Goal: Task Accomplishment & Management: Manage account settings

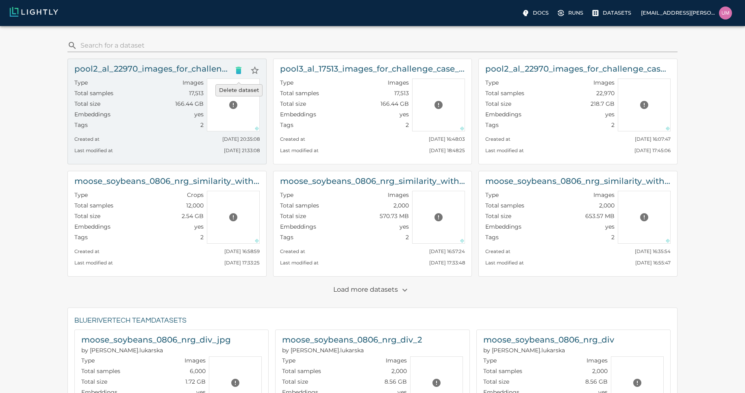
click at [236, 70] on icon "Delete dataset" at bounding box center [239, 70] width 6 height 7
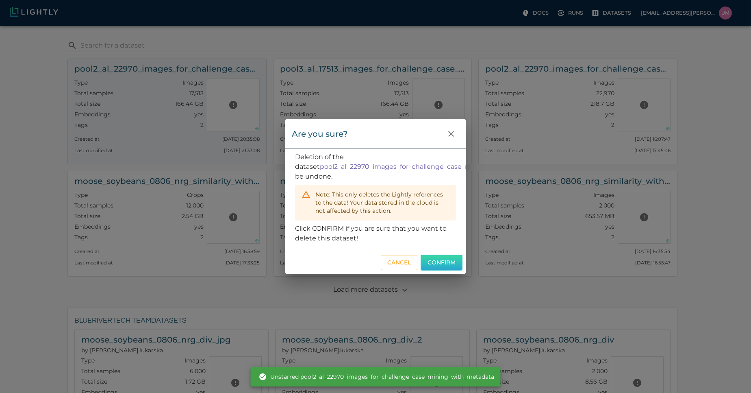
click at [436, 264] on button "Confirm" at bounding box center [442, 262] width 42 height 16
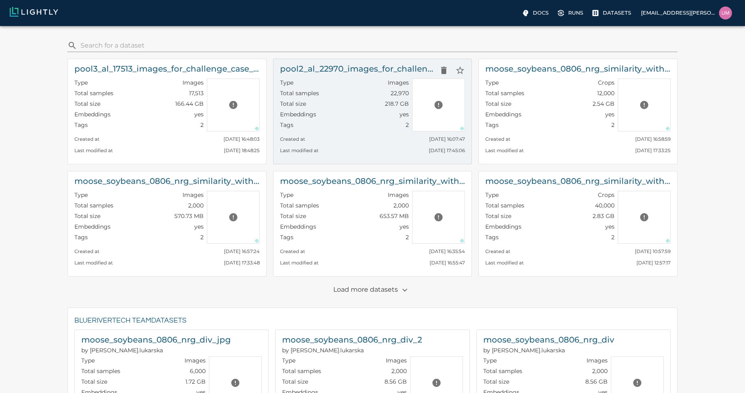
click at [356, 148] on div "Last modified at Fri, 19.09.2025 17:45:06" at bounding box center [372, 148] width 185 height 11
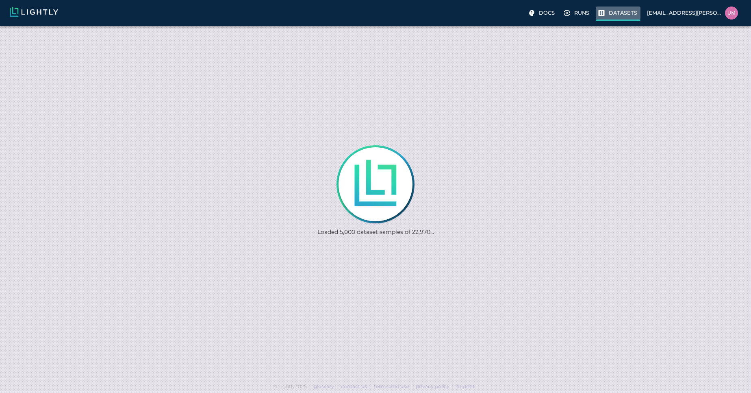
click at [625, 10] on p "Datasets" at bounding box center [623, 13] width 28 height 8
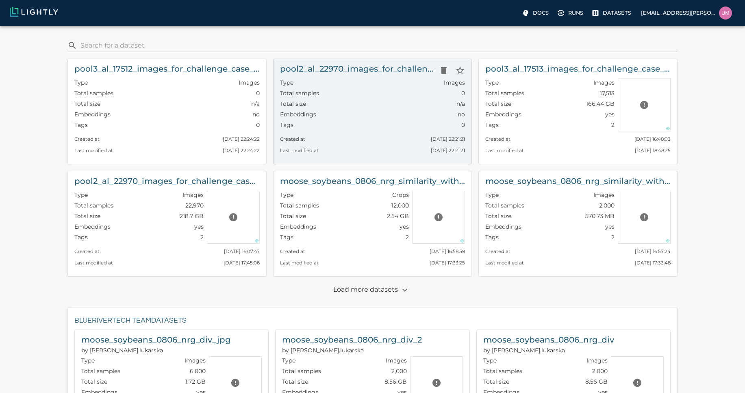
click at [335, 145] on div "Last modified at Thu, 02.10.2025 22:21:21" at bounding box center [372, 148] width 185 height 11
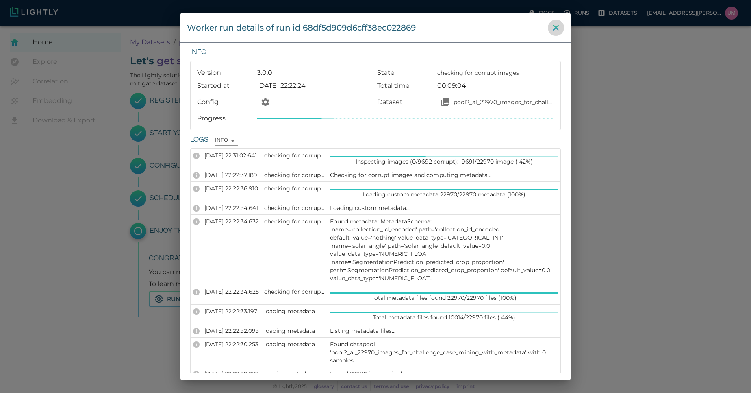
click at [557, 26] on icon "close" at bounding box center [556, 28] width 6 height 6
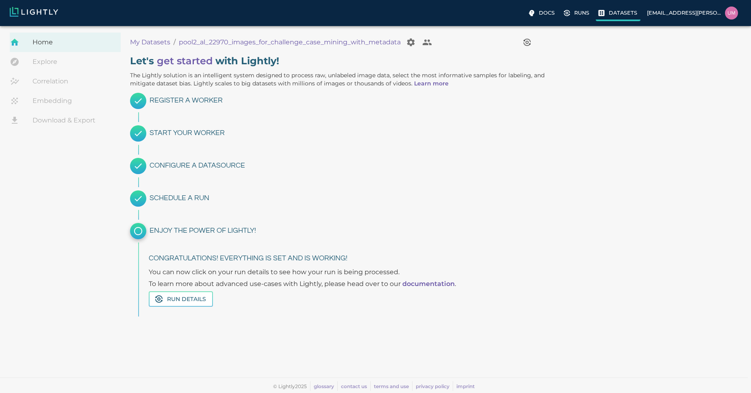
click at [616, 16] on p "Datasets" at bounding box center [623, 13] width 28 height 8
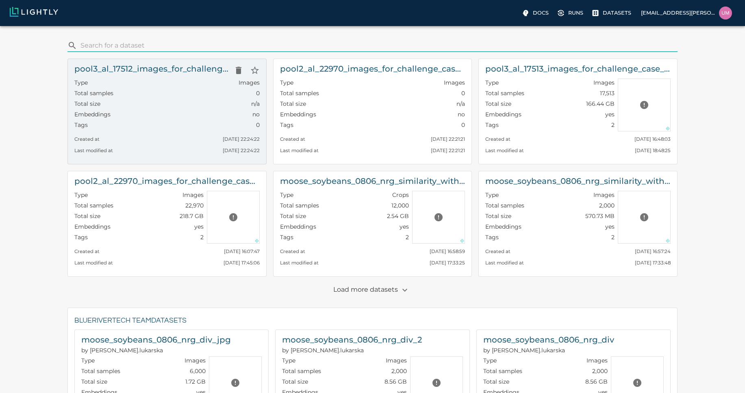
click at [231, 106] on div "Total size n/a" at bounding box center [166, 105] width 185 height 11
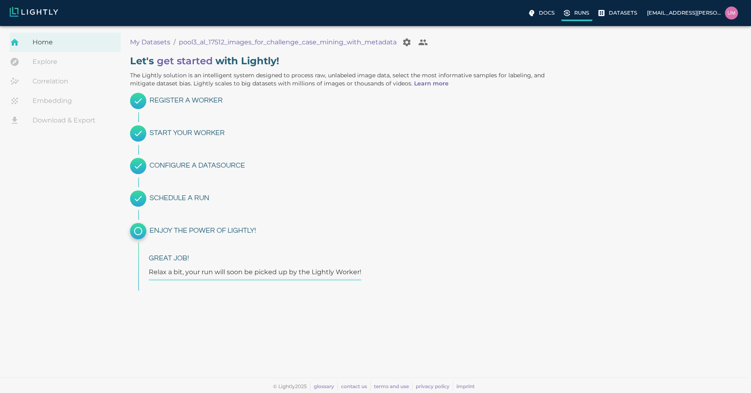
click at [575, 19] on label "Runs" at bounding box center [576, 14] width 31 height 15
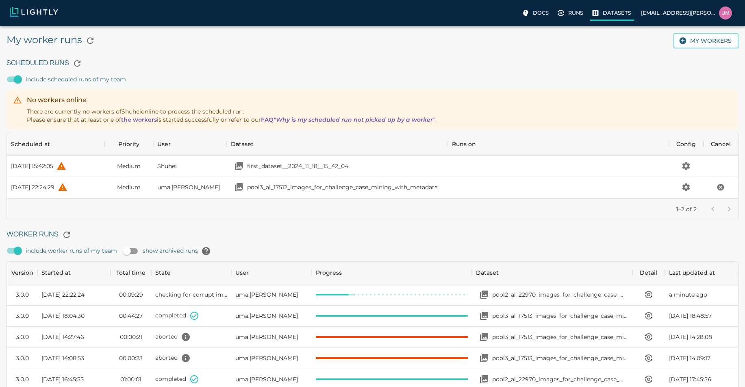
click at [608, 10] on p "Datasets" at bounding box center [617, 13] width 28 height 8
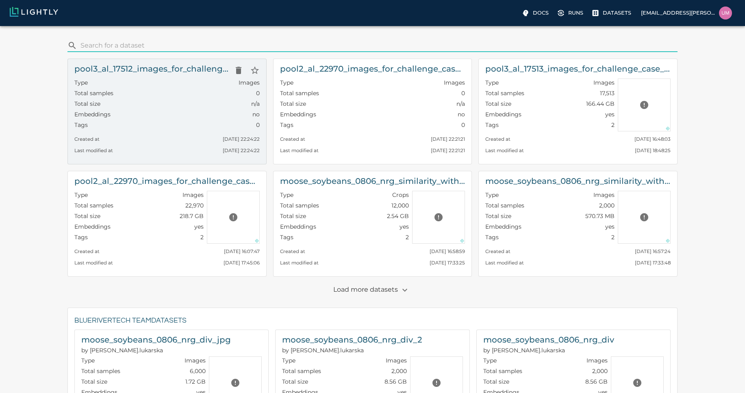
click at [202, 102] on div "Total size n/a" at bounding box center [166, 105] width 185 height 11
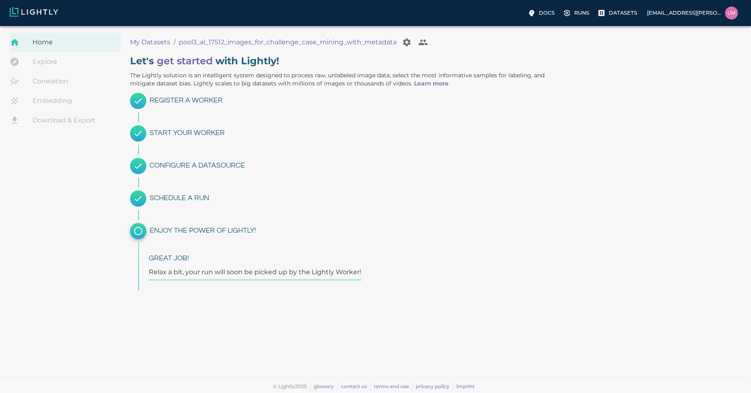
click at [157, 47] on ol "My Datasets / pool3_al_17512_images_for_challenge_case_mining_with_metadata" at bounding box center [332, 42] width 405 height 16
click at [161, 43] on p "My Datasets" at bounding box center [150, 42] width 40 height 10
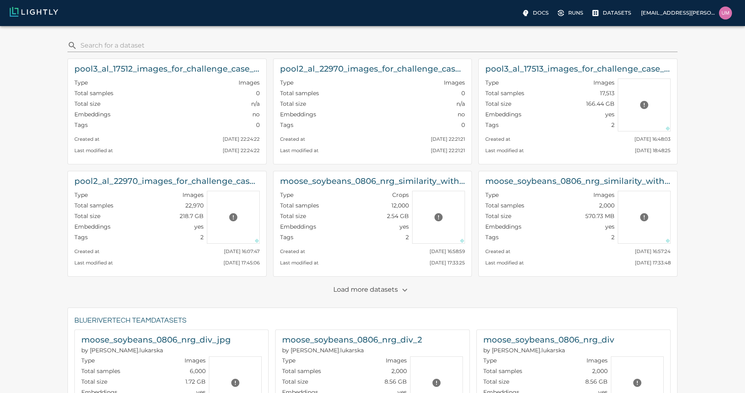
click at [382, 290] on p "Load more datasets" at bounding box center [372, 290] width 78 height 14
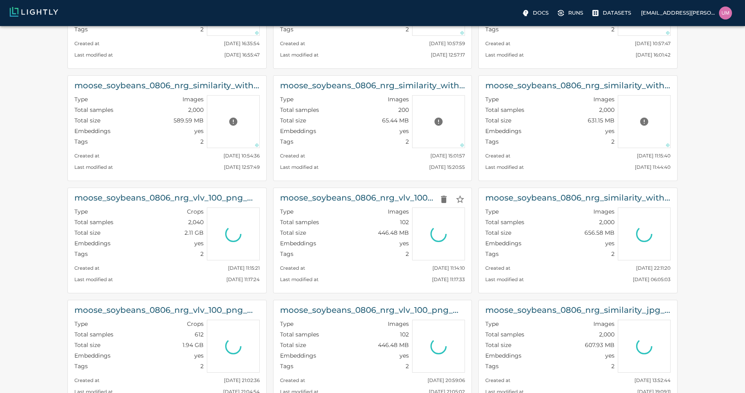
scroll to position [321, 0]
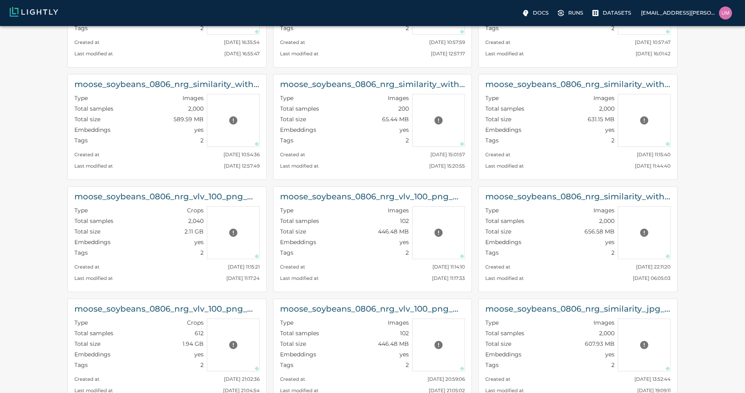
click at [16, 87] on div "​ pool3_al_17512_images_for_challenge_case_mining_with_metadata Type Images Tot…" at bounding box center [373, 351] width 732 height 1281
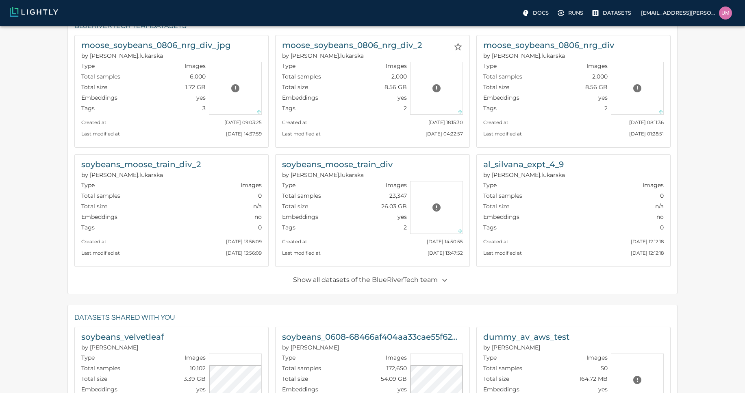
scroll to position [940, 0]
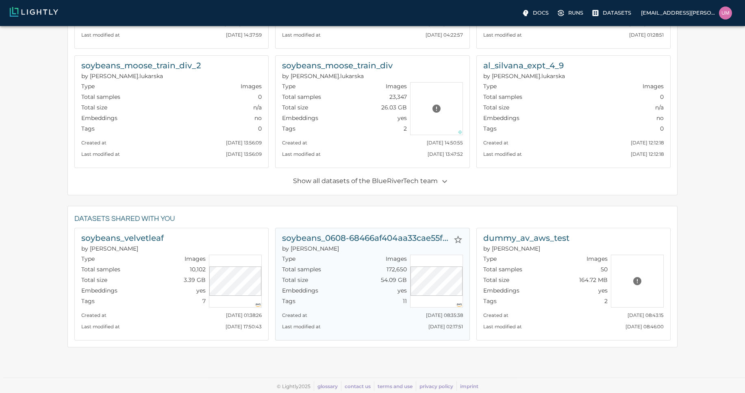
click at [365, 260] on div "Type Images" at bounding box center [344, 259] width 124 height 11
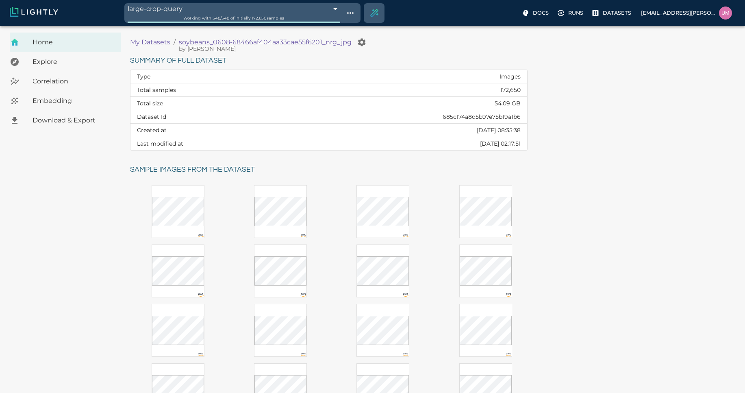
click at [163, 41] on p "My Datasets" at bounding box center [150, 42] width 40 height 10
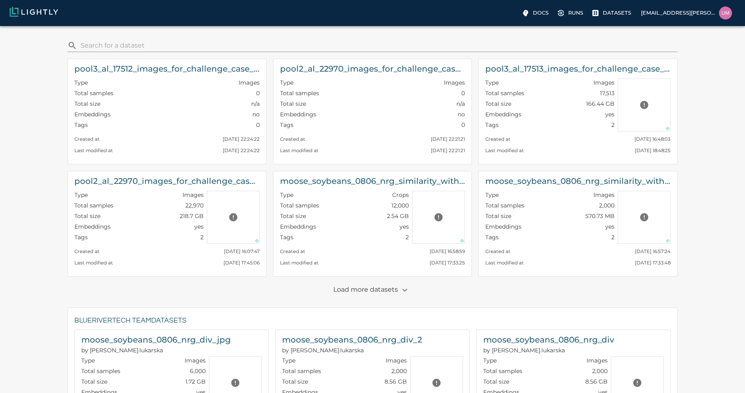
click at [25, 213] on div "​ pool3_al_17512_images_for_challenge_case_mining_with_metadata Type Images Tot…" at bounding box center [373, 400] width 732 height 734
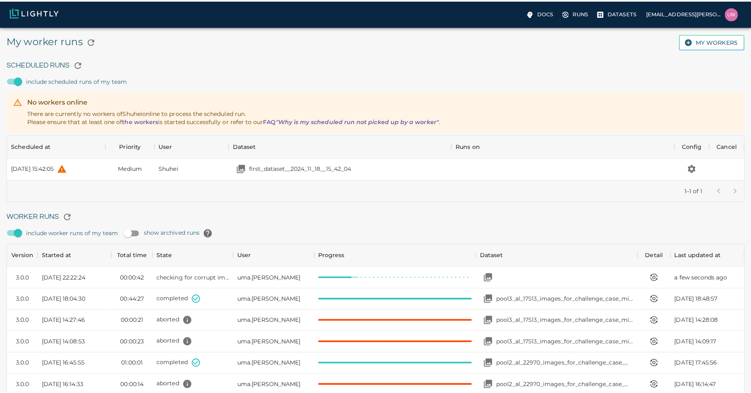
scroll to position [545, 725]
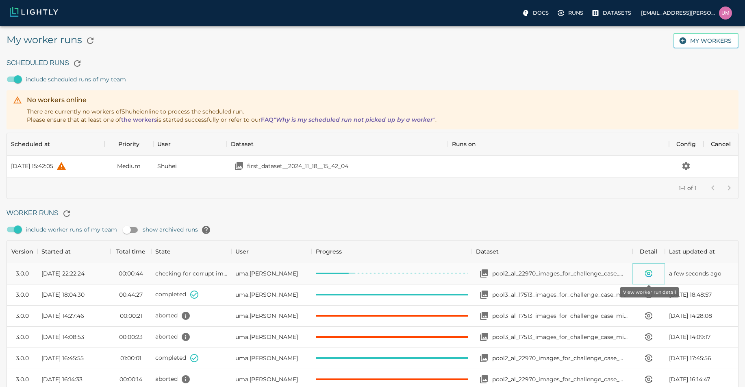
click at [646, 269] on icon "View worker run detail" at bounding box center [649, 273] width 10 height 10
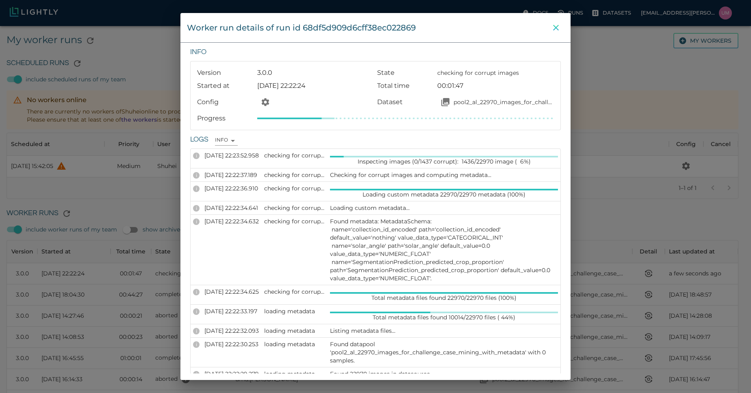
click at [557, 29] on icon "close" at bounding box center [556, 28] width 10 height 10
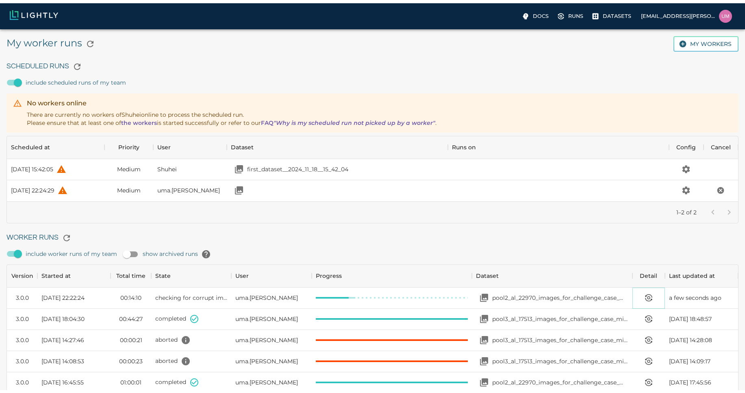
scroll to position [59, 725]
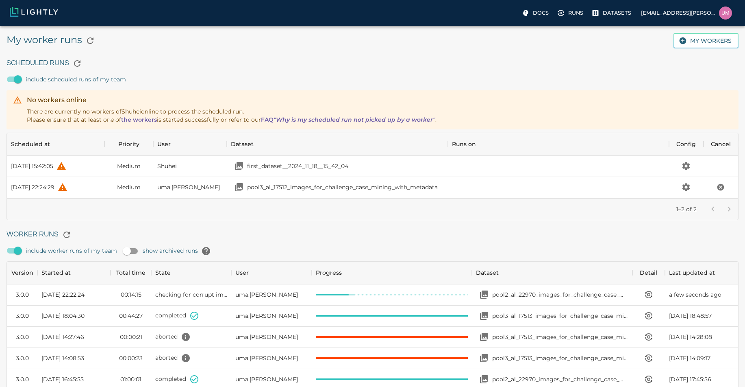
click at [607, 22] on div "Docs Runs Datasets uma.govindarajan@bluerivertech.com" at bounding box center [372, 13] width 745 height 26
click at [613, 15] on p "Datasets" at bounding box center [617, 13] width 28 height 8
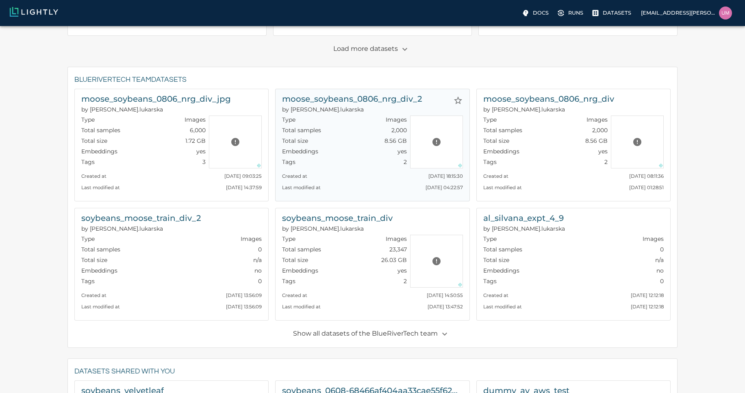
scroll to position [393, 0]
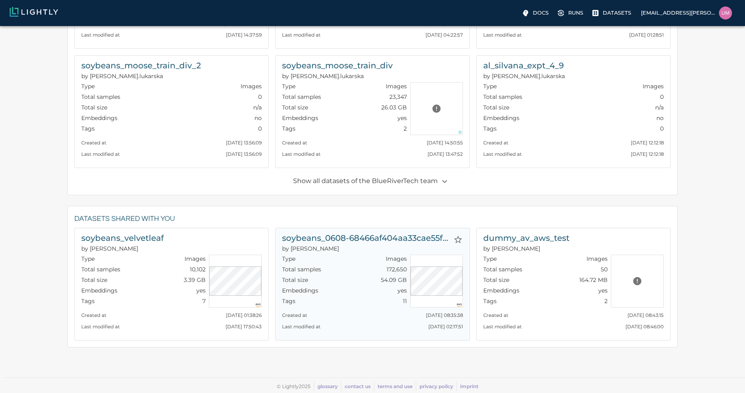
click at [368, 246] on p "by [PERSON_NAME]" at bounding box center [365, 248] width 167 height 8
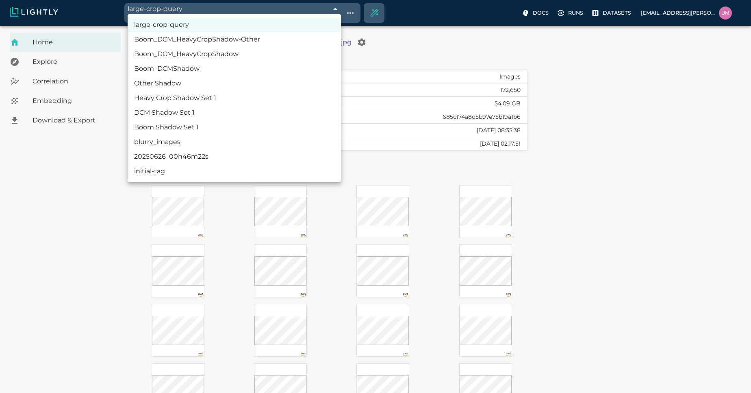
click at [227, 26] on body "large-crop-query 68c0e457de19f9d88f33aab5 Working with 548 / 548 of initially 1…" at bounding box center [375, 253] width 751 height 455
click at [212, 43] on li "Boom_DCM_HeavyCropShadow-Other" at bounding box center [234, 39] width 213 height 15
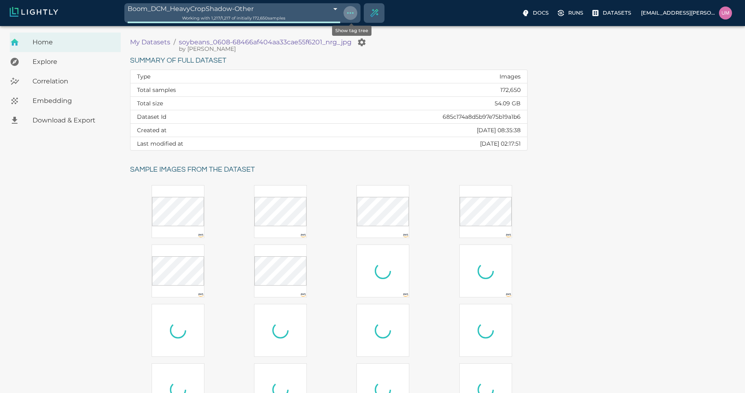
click at [350, 9] on icon "Show tag tree" at bounding box center [351, 13] width 10 height 10
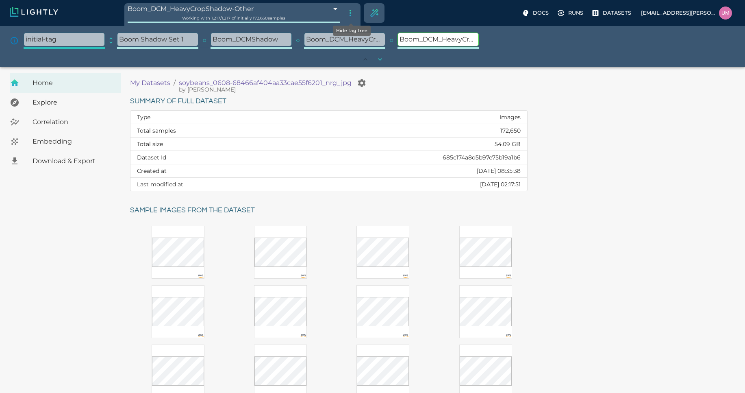
click at [350, 9] on icon "Hide tag tree" at bounding box center [351, 13] width 10 height 10
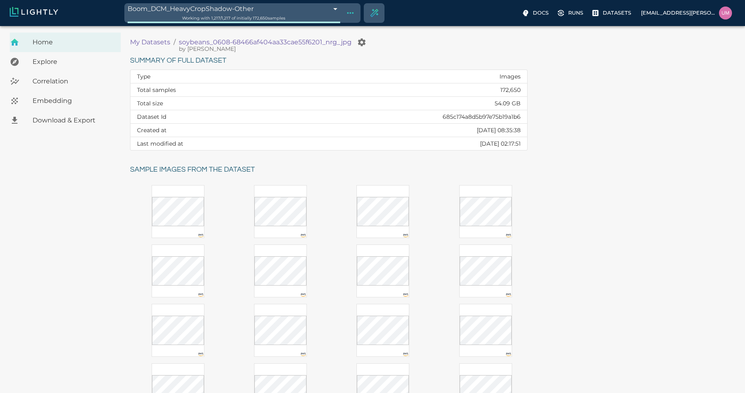
click at [472, 116] on td "685c174a8d5b97e75b19a1b6" at bounding box center [407, 116] width 240 height 13
copy td "685c174a8d5b97e75b19a1b6"
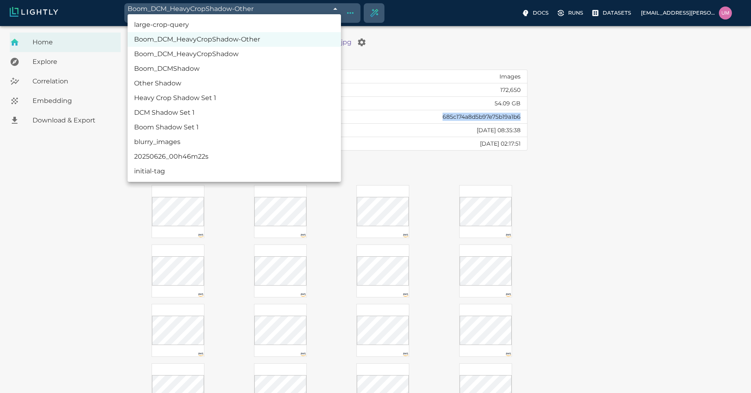
drag, startPoint x: 272, startPoint y: 6, endPoint x: 208, endPoint y: 9, distance: 63.5
click at [208, 26] on body "Boom_DCM_HeavyCropShadow-Other 68c0dcf4de19f9d88f327b31 Working with 1,217 / 1,…" at bounding box center [375, 253] width 751 height 455
drag, startPoint x: 260, startPoint y: 37, endPoint x: 237, endPoint y: 37, distance: 23.2
click at [237, 37] on li "Boom_DCM_HeavyCropShadow-Other" at bounding box center [234, 39] width 213 height 15
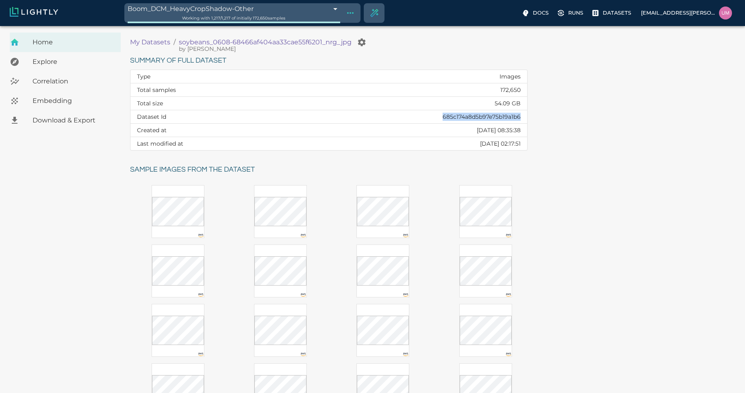
click at [237, 33] on li "Boom_DCM_HeavyCropShadow-Other" at bounding box center [234, 28] width 160 height 8
click at [237, 37] on ul "large-crop-query Boom_DCM_HeavyCropShadow-Other Boom_DCM_HeavyCropShadow Boom_D…" at bounding box center [234, 61] width 160 height 94
click at [349, 12] on icon "Show tag tree" at bounding box center [351, 13] width 10 height 10
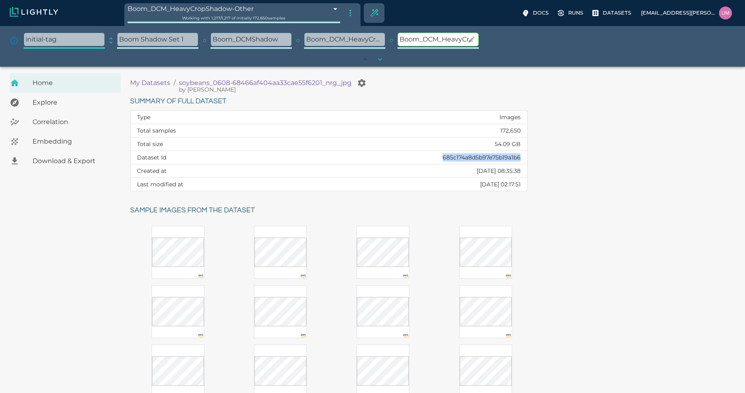
click at [423, 37] on p "Boom_DCM_HeavyCropShadow-Other" at bounding box center [438, 39] width 80 height 13
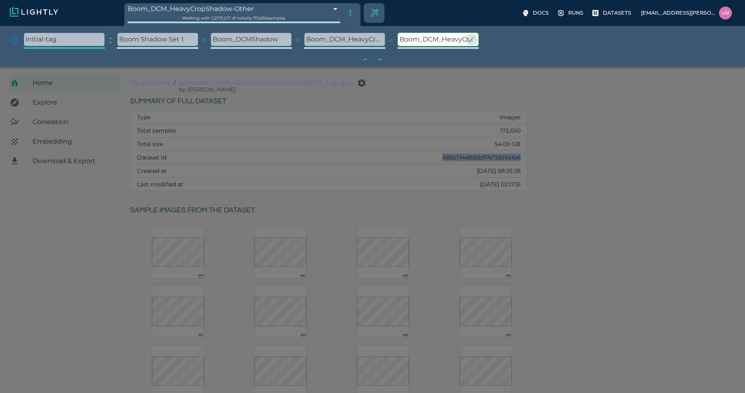
click at [474, 37] on icon "button" at bounding box center [472, 39] width 6 height 6
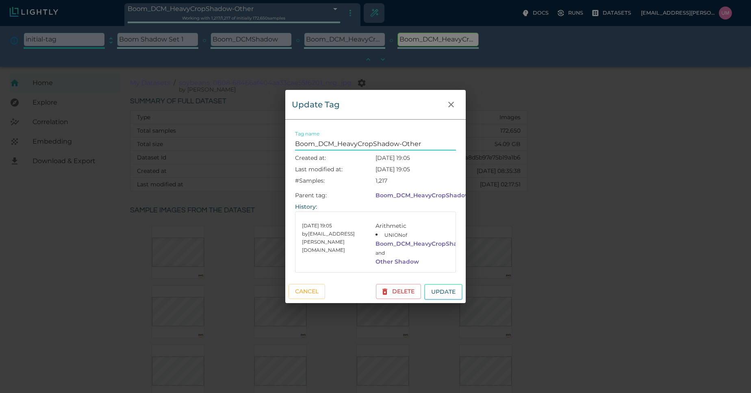
click at [413, 137] on input "Boom_DCM_HeavyCropShadow-Other" at bounding box center [375, 143] width 161 height 13
click at [452, 102] on icon "close" at bounding box center [451, 105] width 6 height 6
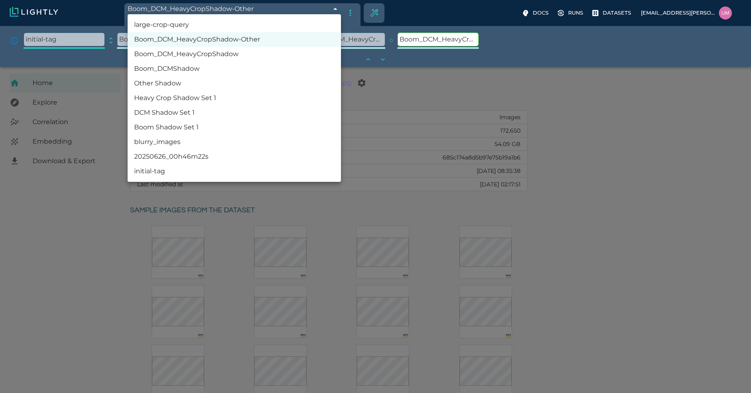
click at [335, 67] on body "Boom_DCM_HeavyCropShadow-Other 68c0dcf4de19f9d88f327b31 Working with 1,217 / 1,…" at bounding box center [375, 294] width 751 height 455
click at [335, 11] on div at bounding box center [375, 196] width 751 height 393
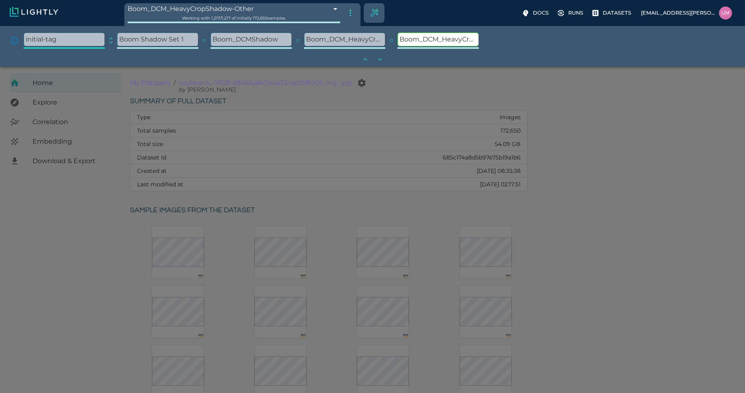
click at [518, 110] on div at bounding box center [372, 196] width 745 height 393
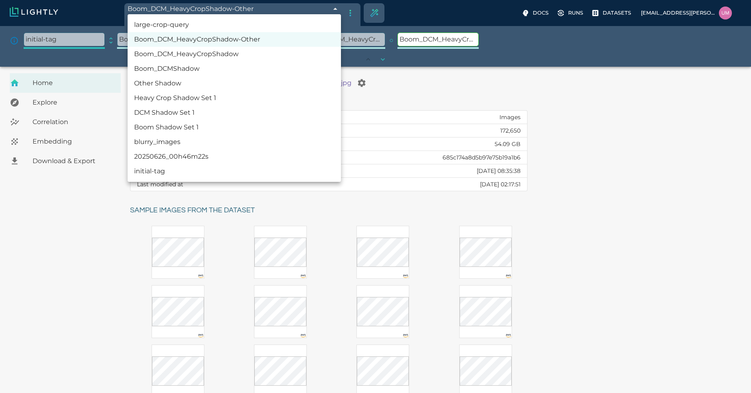
click at [333, 67] on body "Boom_DCM_HeavyCropShadow-Other 68c0dcf4de19f9d88f327b31 Working with 1,217 / 1,…" at bounding box center [375, 294] width 751 height 455
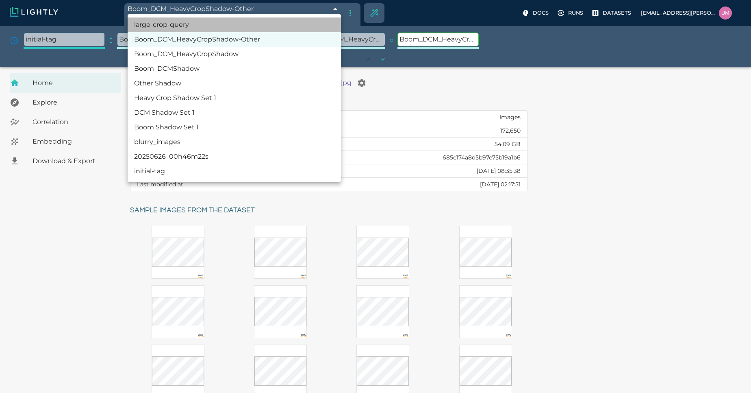
click at [285, 27] on li "large-crop-query" at bounding box center [234, 24] width 213 height 15
type input "68c0e457de19f9d88f33aab5"
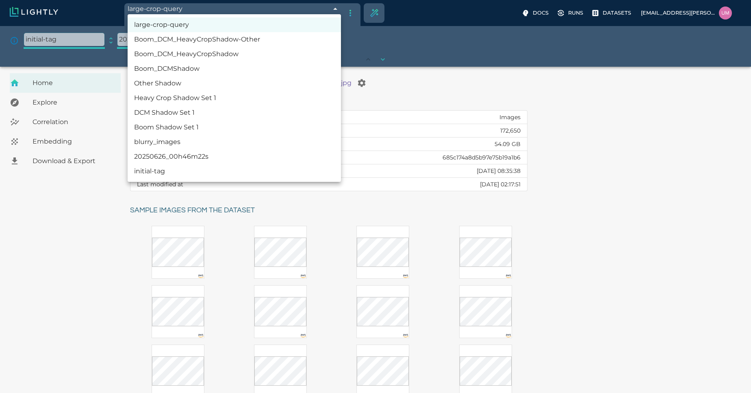
drag, startPoint x: 194, startPoint y: 12, endPoint x: 151, endPoint y: 11, distance: 42.3
click at [151, 67] on body "large-crop-query 68c0e457de19f9d88f33aab5 Working with 548 / 548 of initially 1…" at bounding box center [375, 294] width 751 height 455
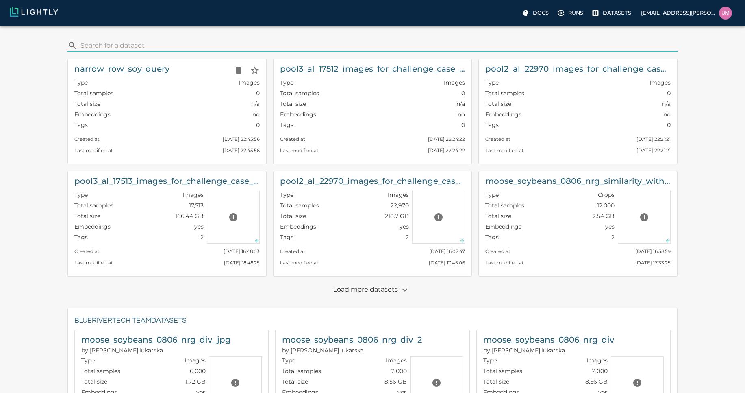
click at [100, 86] on div "Type Images" at bounding box center [166, 83] width 185 height 11
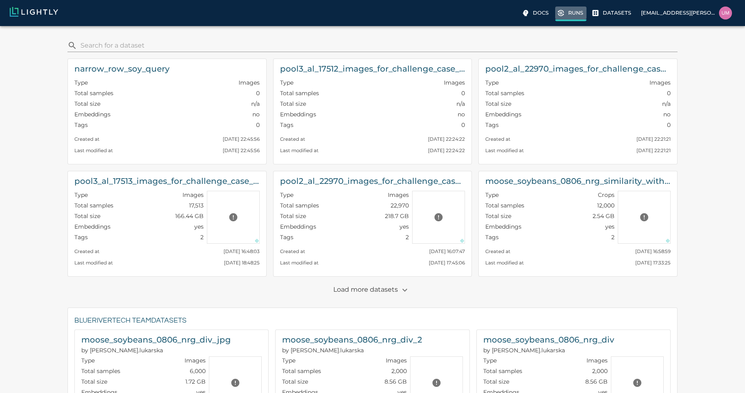
click at [576, 10] on p "Runs" at bounding box center [575, 13] width 15 height 8
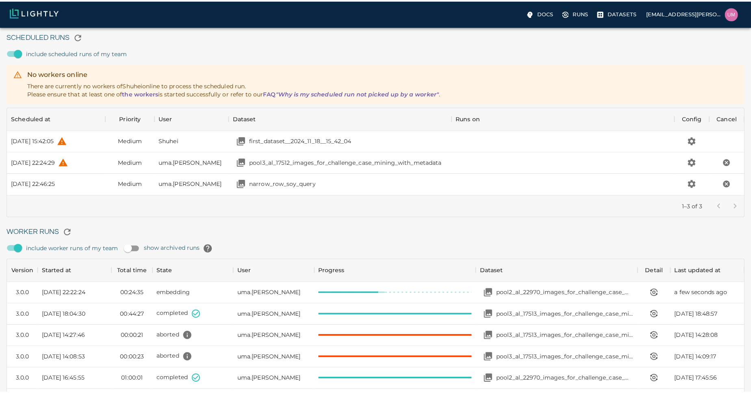
scroll to position [29, 0]
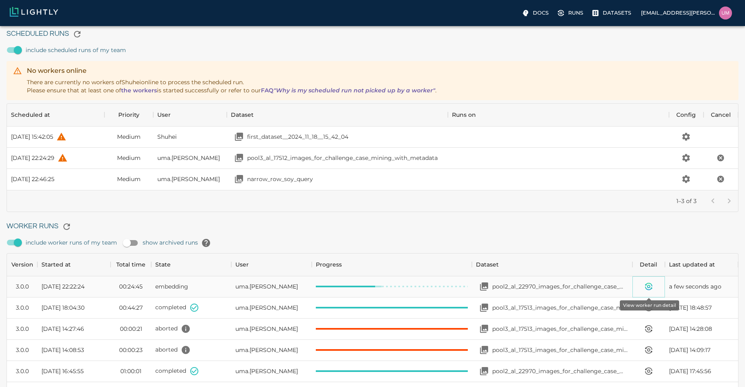
click at [649, 285] on icon "View worker run detail" at bounding box center [649, 286] width 2 height 2
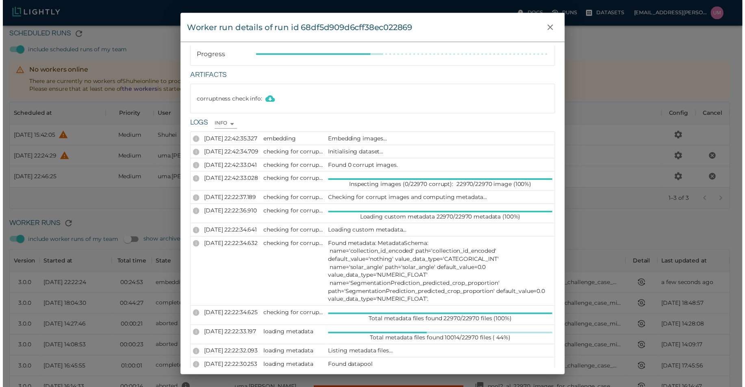
scroll to position [33, 0]
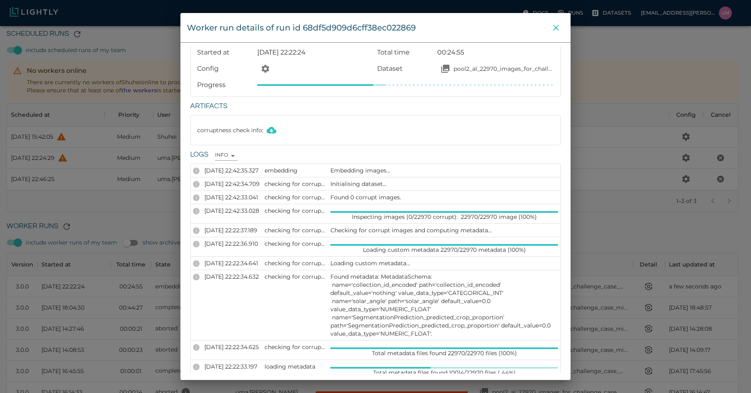
click at [556, 24] on icon "close" at bounding box center [556, 28] width 10 height 10
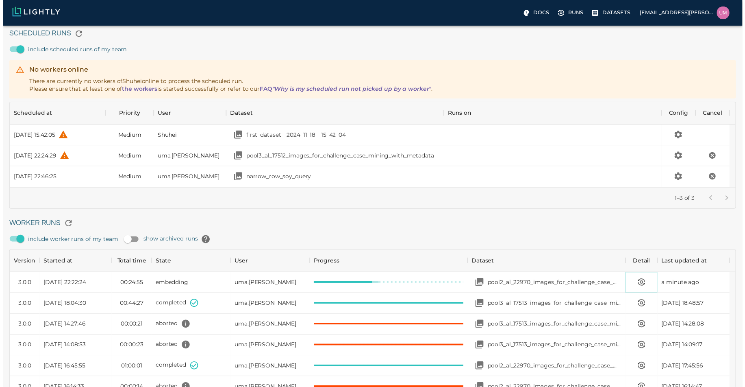
scroll to position [7, 7]
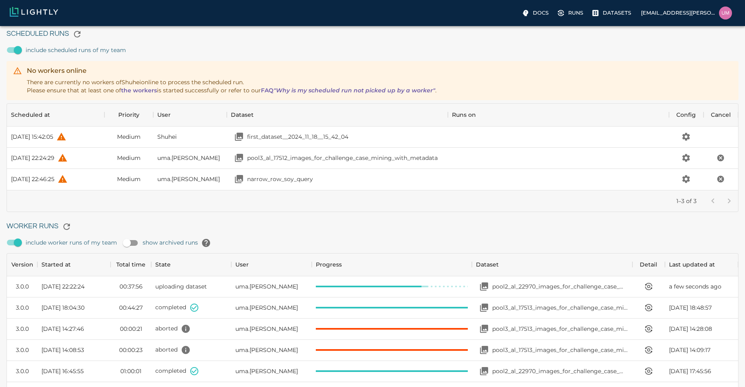
click at [370, 93] on div "No workers online There are currently no workers of Shuhei online to process th…" at bounding box center [232, 80] width 410 height 34
click at [370, 93] on icon ""Why is my scheduled run not picked up by a worker"" at bounding box center [355, 90] width 162 height 7
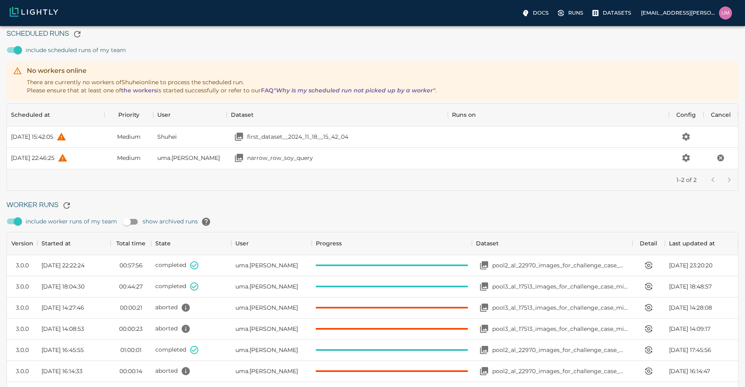
scroll to position [59, 725]
